Goal: Task Accomplishment & Management: Manage account settings

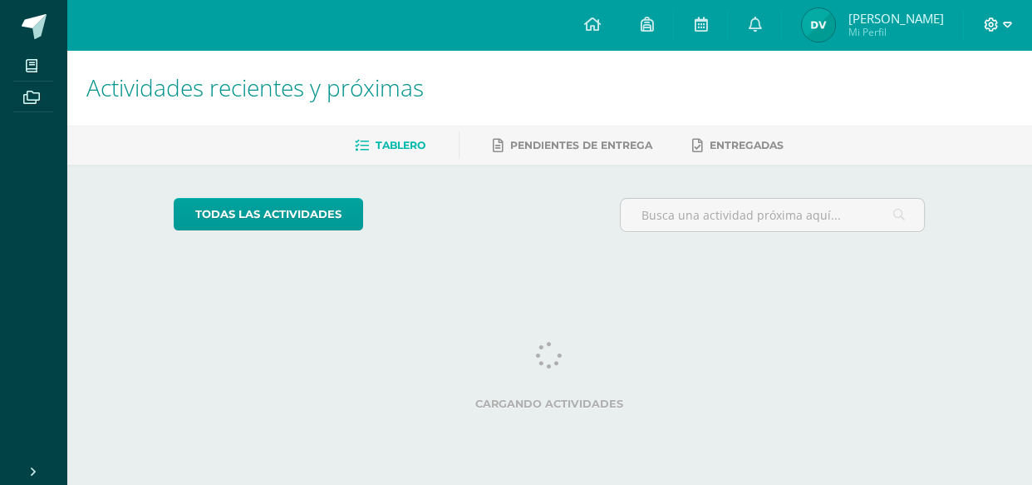
click at [1007, 24] on icon at bounding box center [1007, 24] width 9 height 15
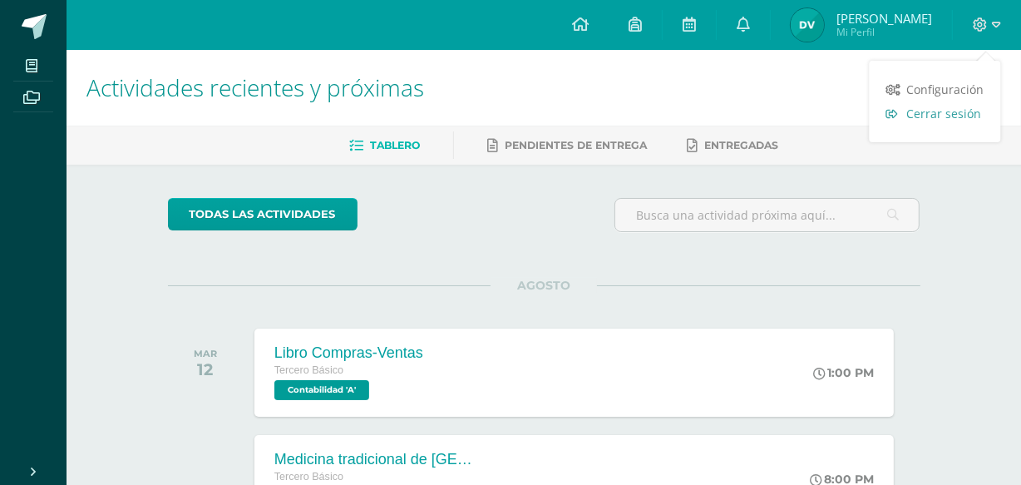
click at [979, 111] on span "Cerrar sesión" at bounding box center [943, 114] width 75 height 16
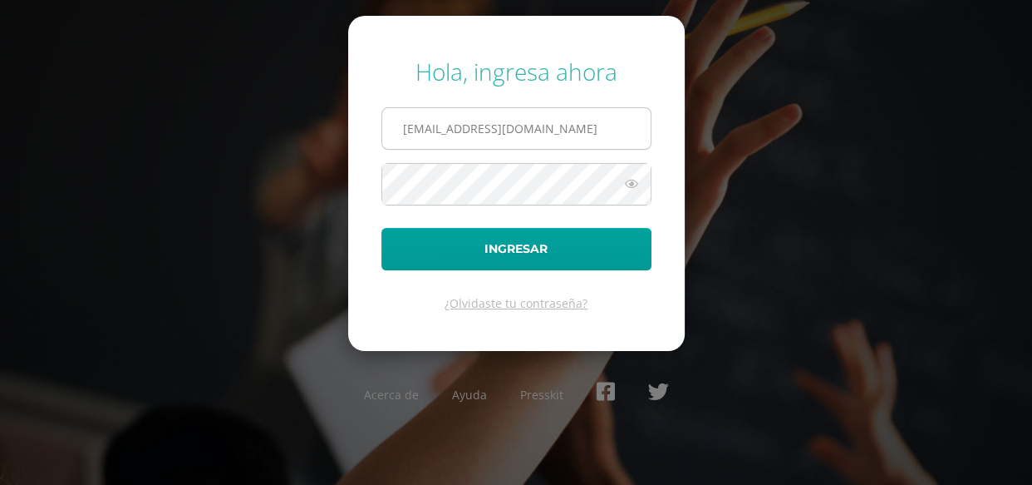
click at [633, 115] on input "865@laestrella.edu.gt" at bounding box center [516, 128] width 268 height 41
type input "840@laestrella.edu.gt"
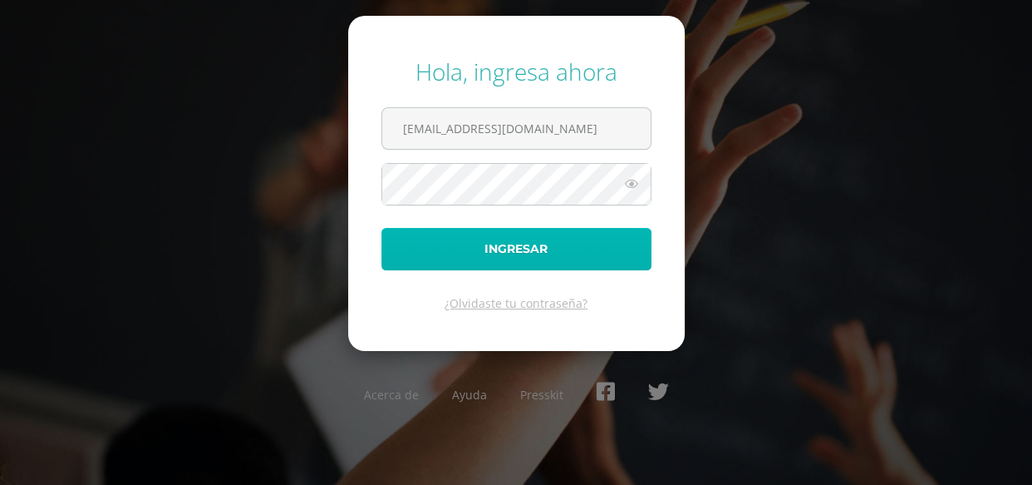
click at [605, 234] on button "Ingresar" at bounding box center [517, 249] width 270 height 42
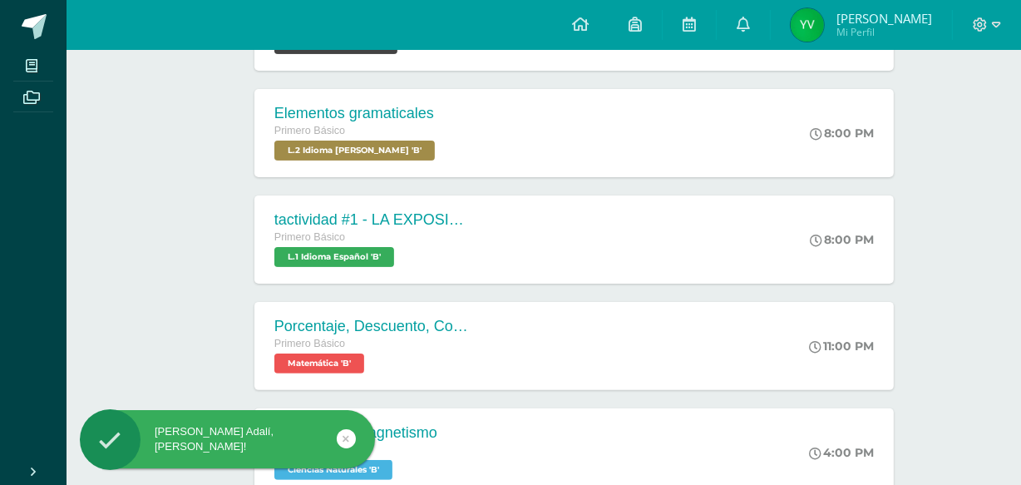
scroll to position [362, 0]
